Goal: Task Accomplishment & Management: Manage account settings

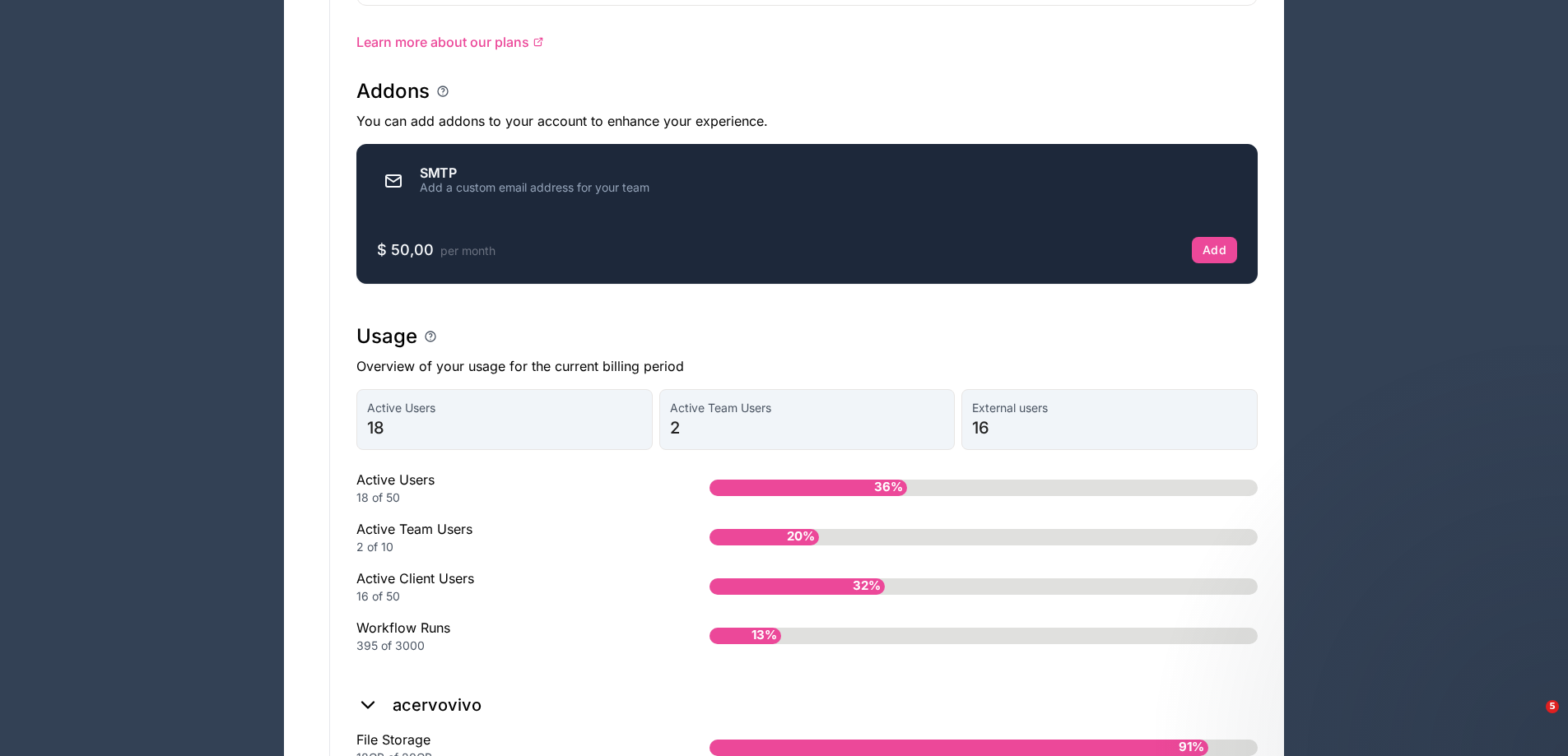
scroll to position [1024, 0]
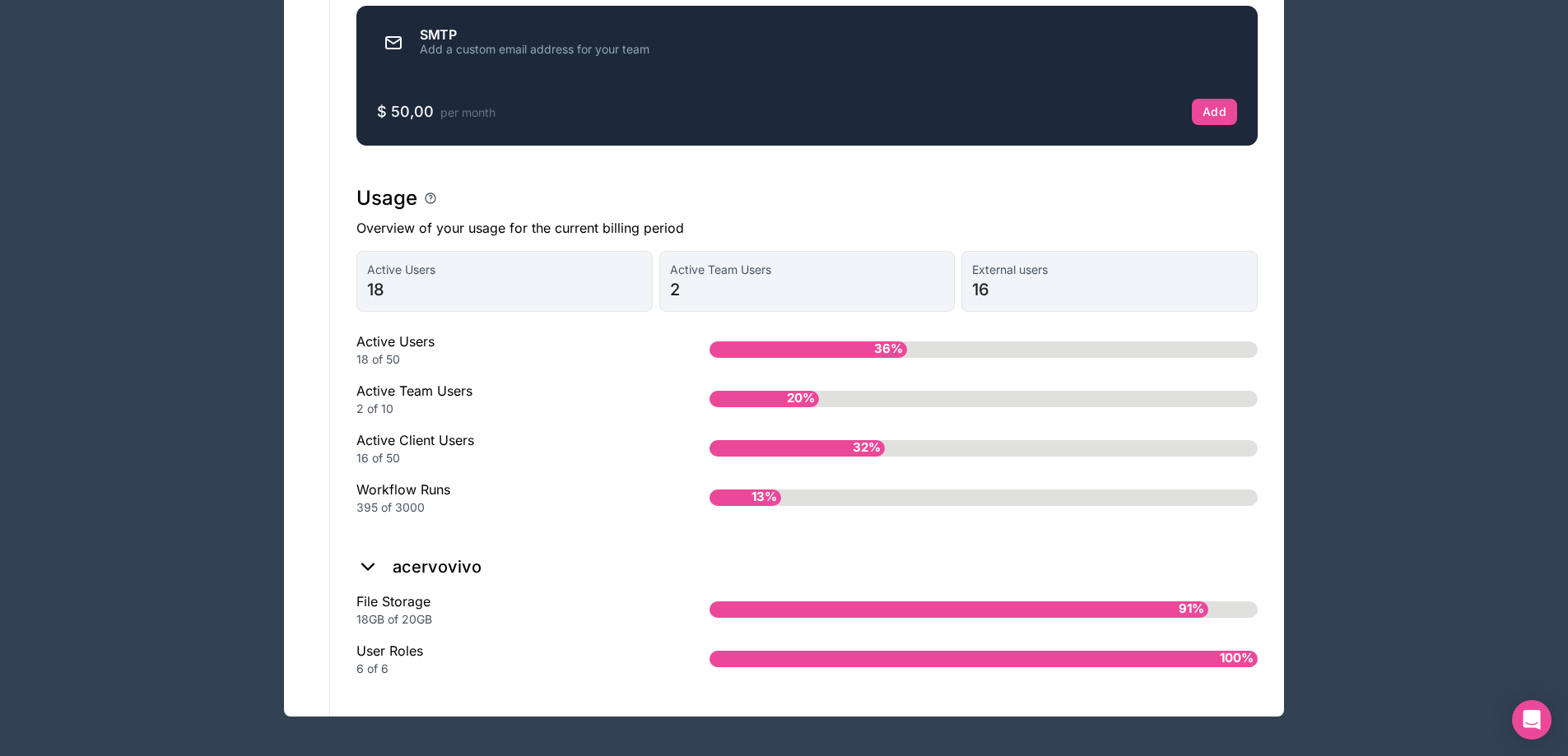
scroll to position [1024, 0]
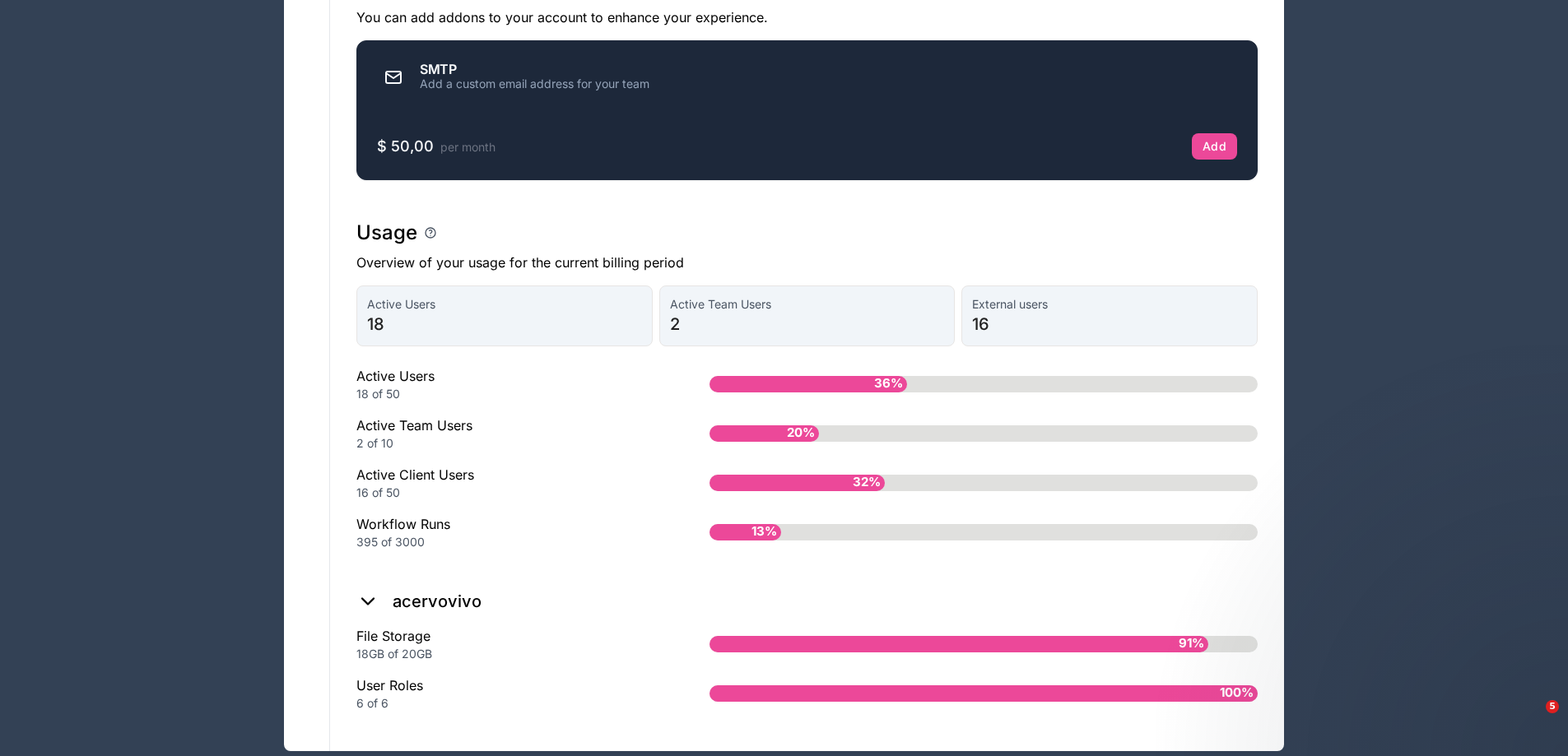
scroll to position [1024, 0]
